Goal: Find specific page/section: Find specific page/section

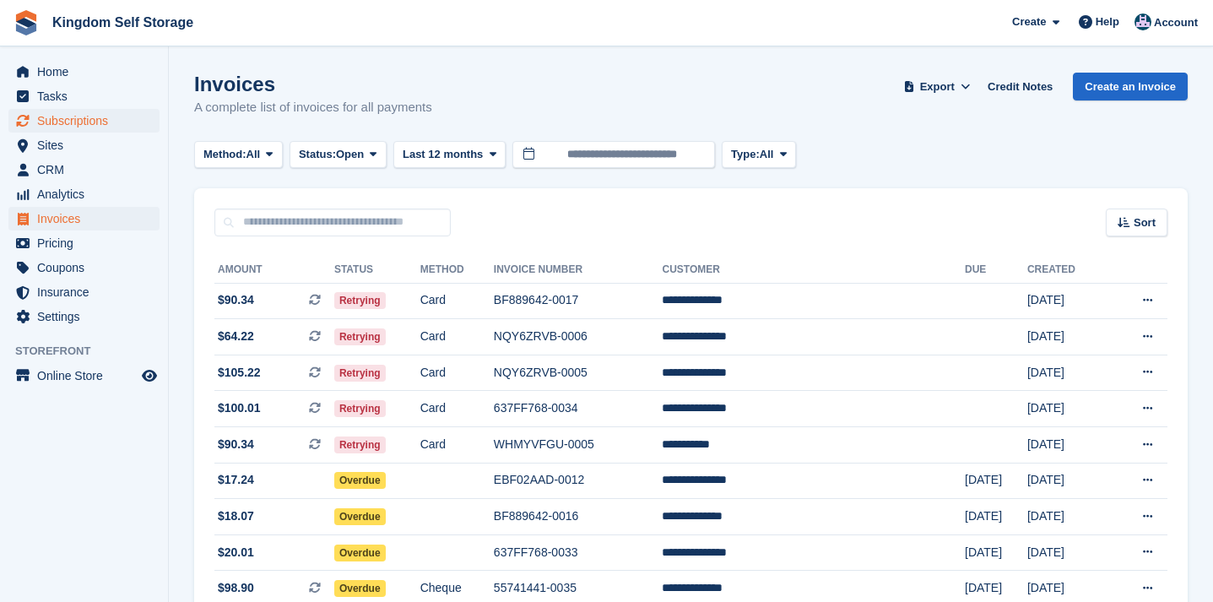
click at [69, 122] on span "Subscriptions" at bounding box center [87, 121] width 101 height 24
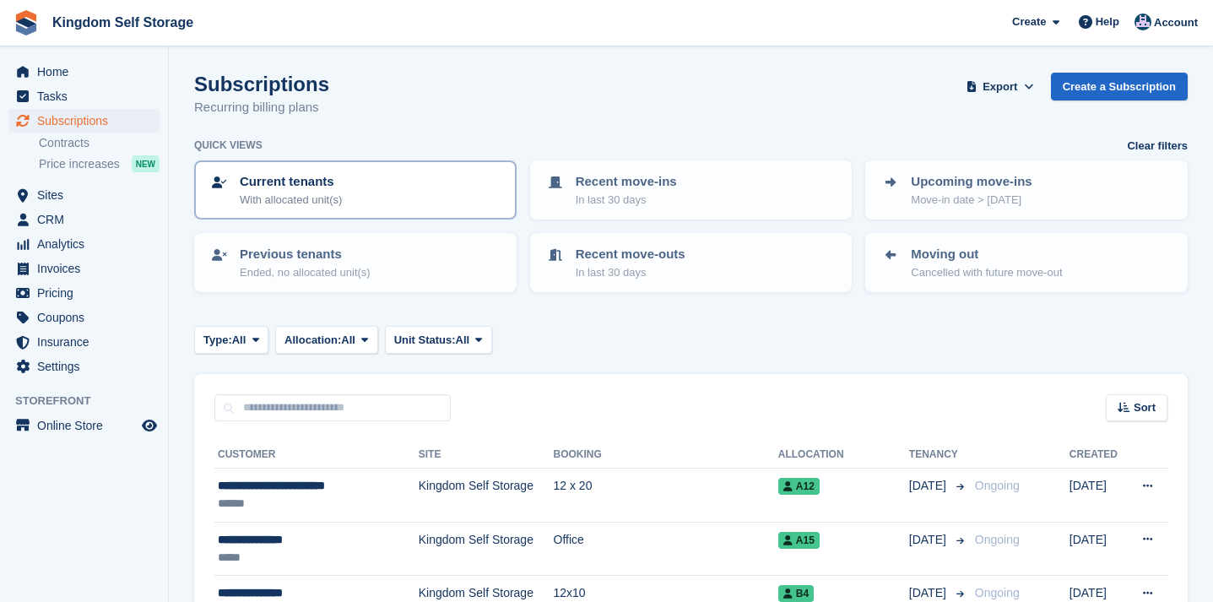
click at [357, 208] on link "Current tenants With allocated unit(s)" at bounding box center [355, 190] width 319 height 56
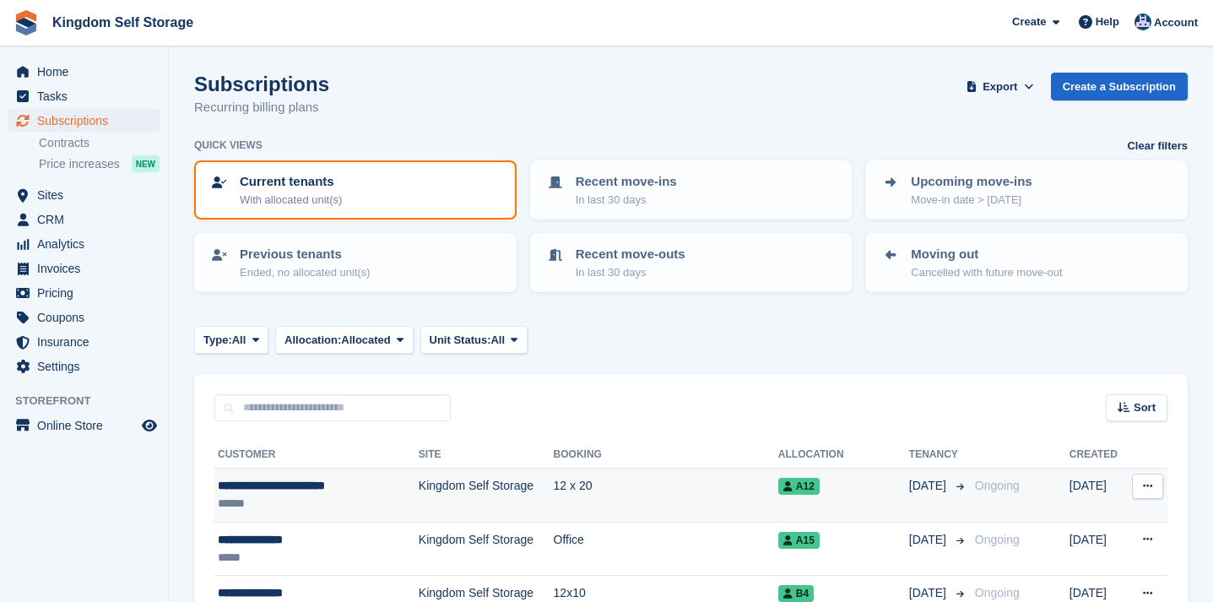
click at [340, 485] on div "**********" at bounding box center [303, 486] width 170 height 18
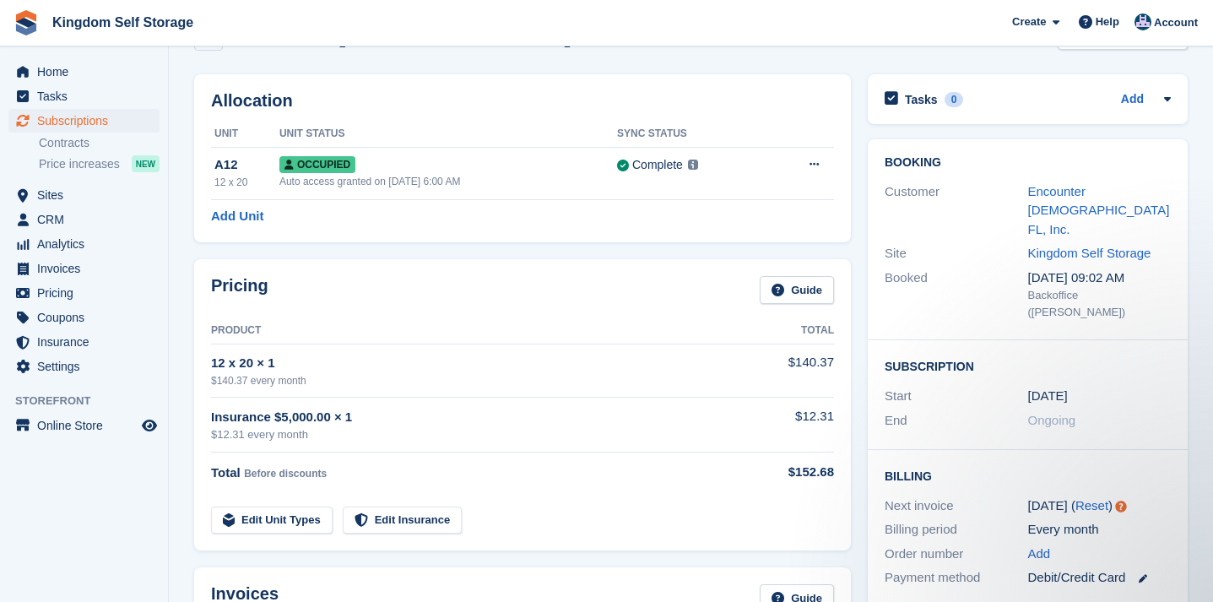
scroll to position [43, 0]
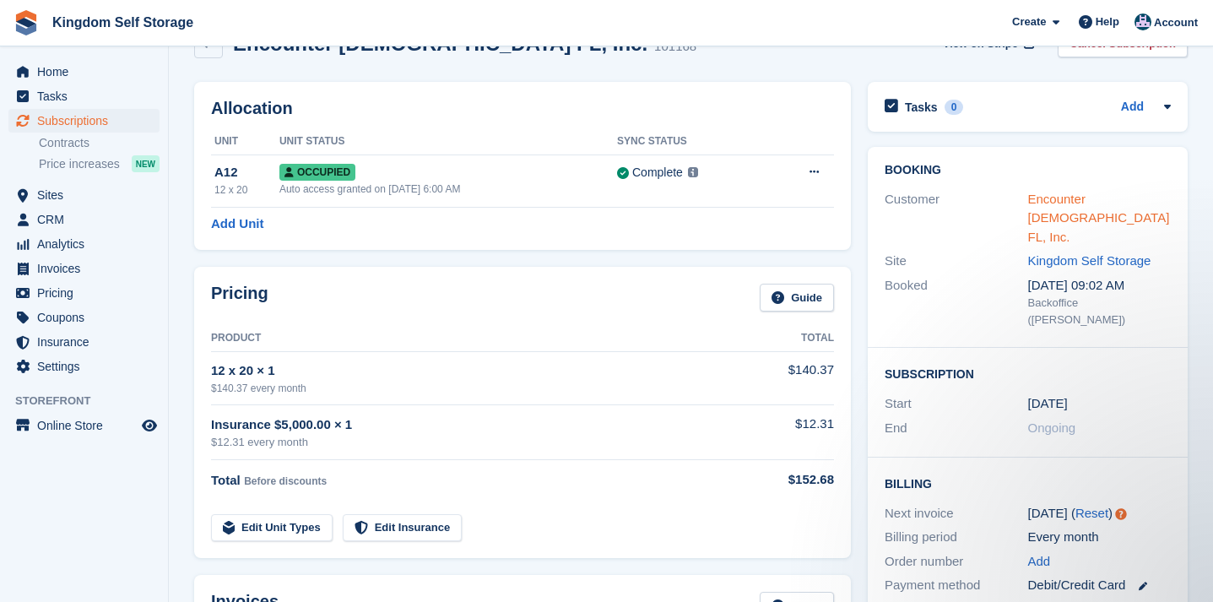
click at [1073, 196] on link "Encounter [DEMOGRAPHIC_DATA] FL, Inc." at bounding box center [1099, 218] width 142 height 52
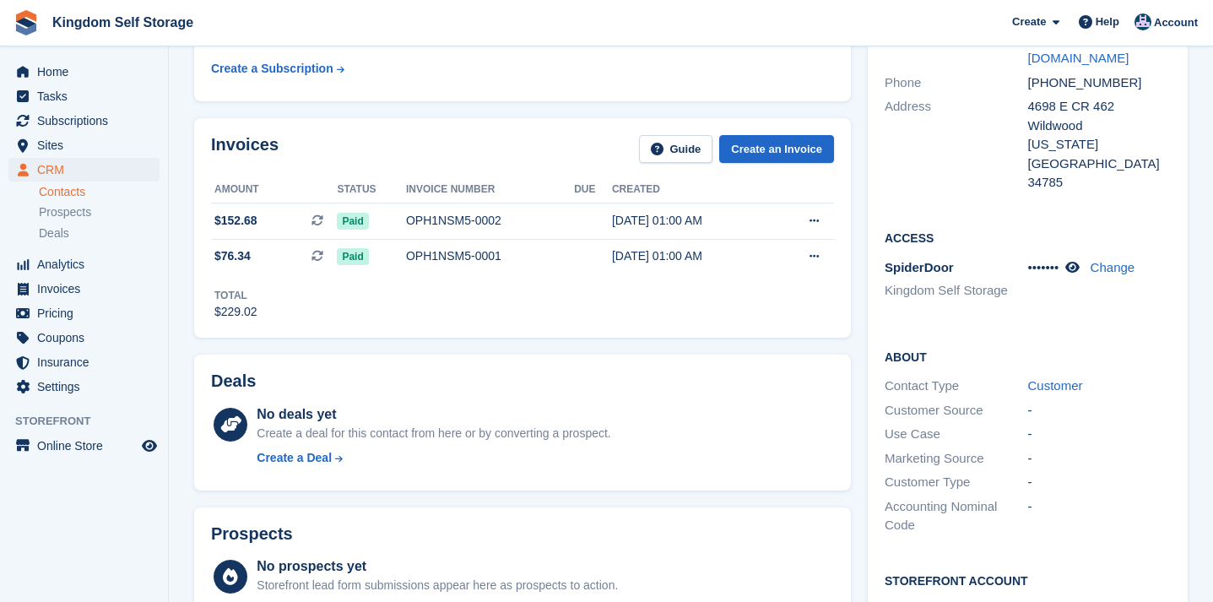
scroll to position [234, 0]
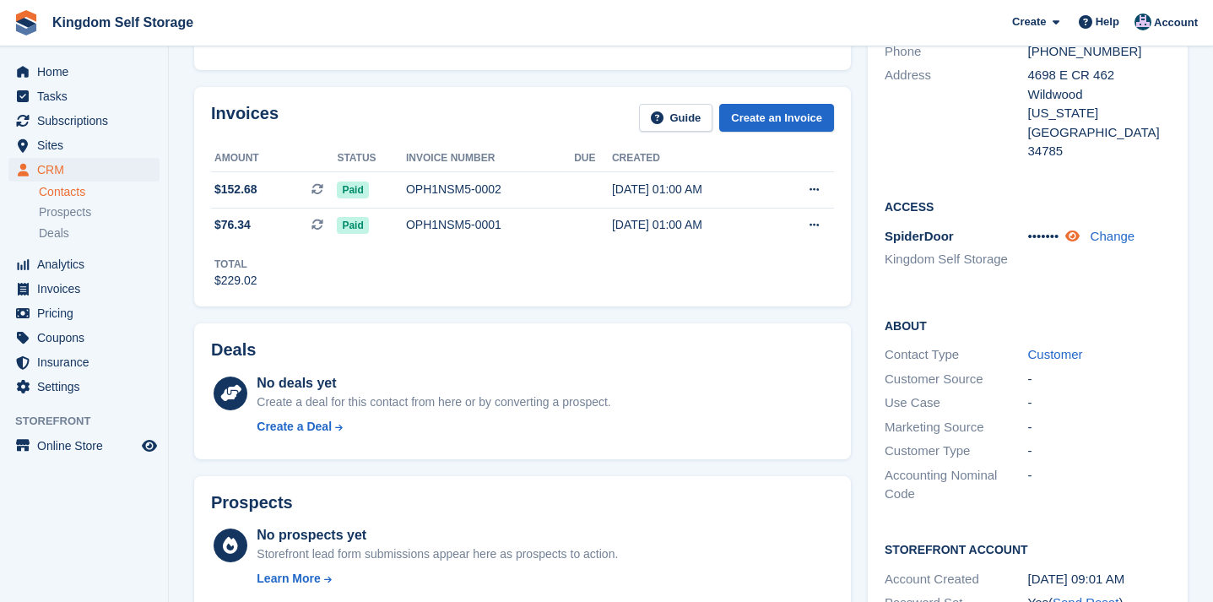
click at [1079, 230] on icon at bounding box center [1072, 236] width 14 height 13
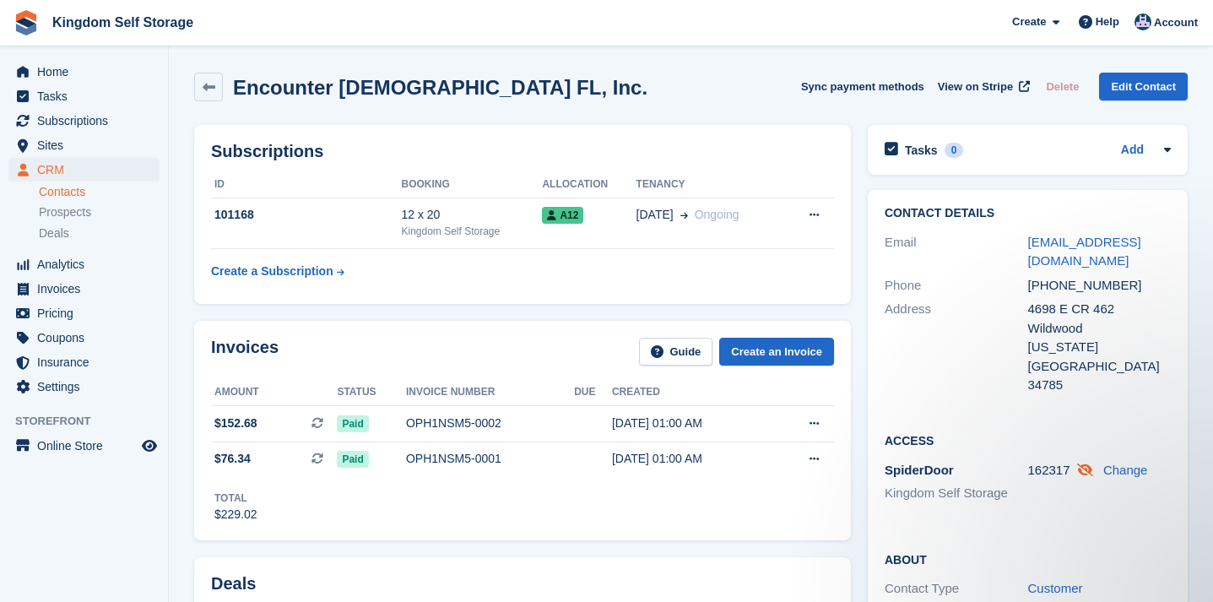
scroll to position [0, 0]
